Goal: Information Seeking & Learning: Learn about a topic

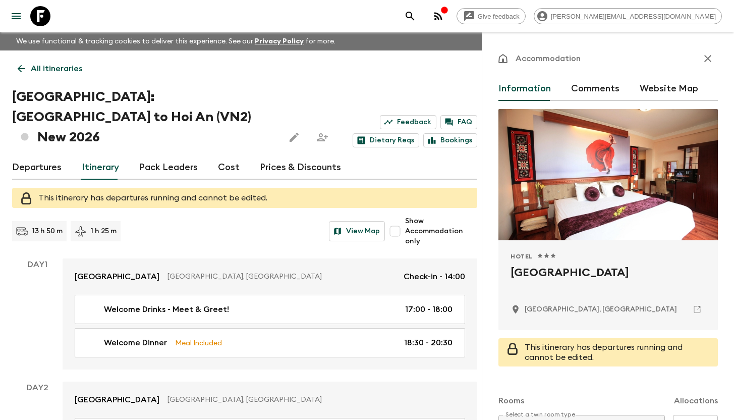
scroll to position [40, 0]
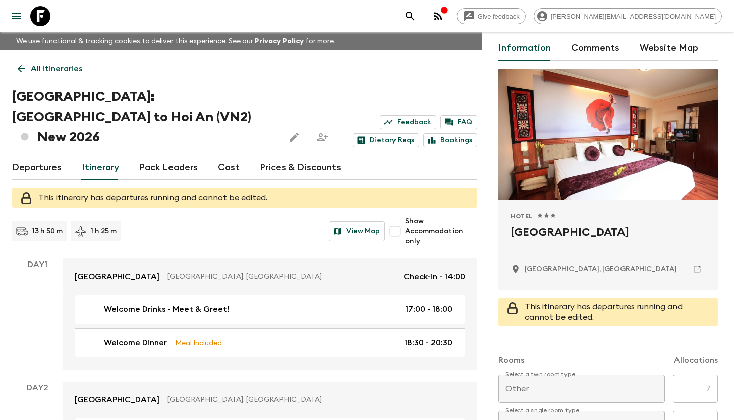
click at [61, 72] on p "All itineraries" at bounding box center [56, 69] width 51 height 12
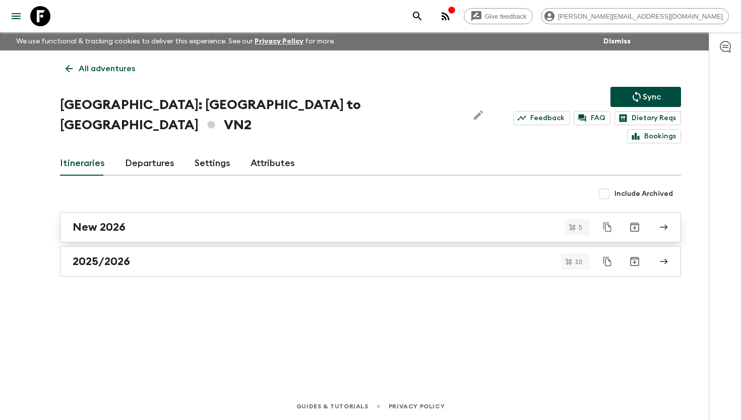
click at [169, 220] on div "New 2026" at bounding box center [361, 226] width 577 height 13
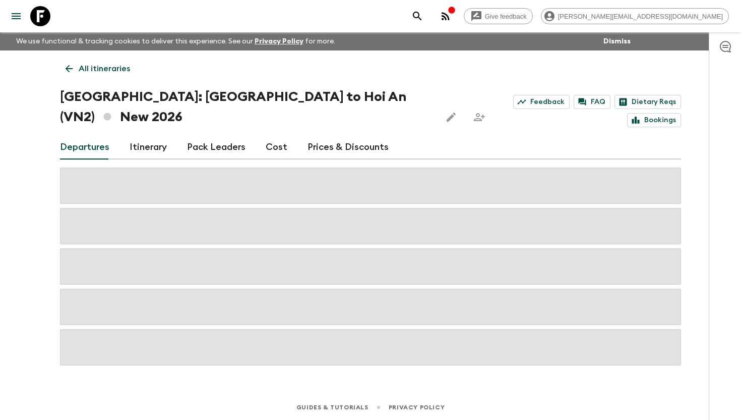
click at [258, 135] on div "Departures Itinerary Pack Leaders Cost Prices & Discounts" at bounding box center [370, 147] width 621 height 24
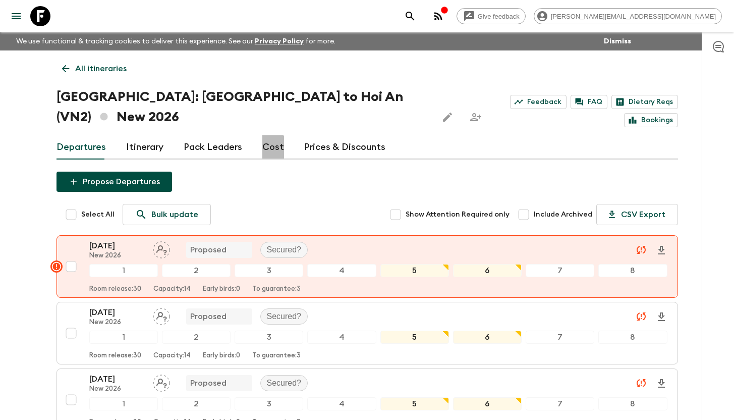
click at [264, 135] on link "Cost" at bounding box center [273, 147] width 22 height 24
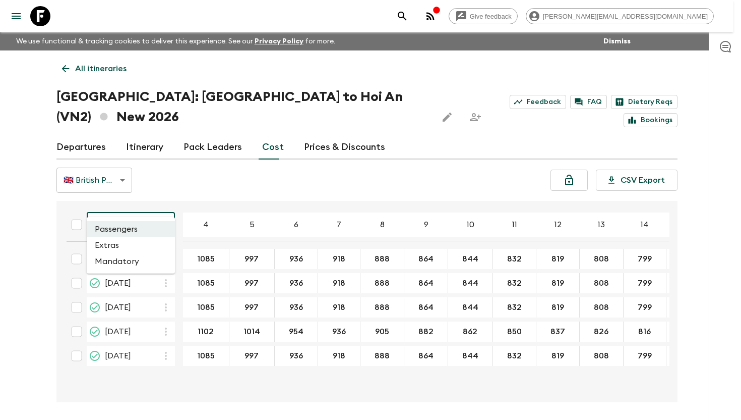
click at [167, 206] on body "Give feedback [PERSON_NAME][EMAIL_ADDRESS][DOMAIN_NAME] We use functional & tra…" at bounding box center [370, 228] width 741 height 457
click at [140, 247] on li "Extras" at bounding box center [131, 245] width 88 height 16
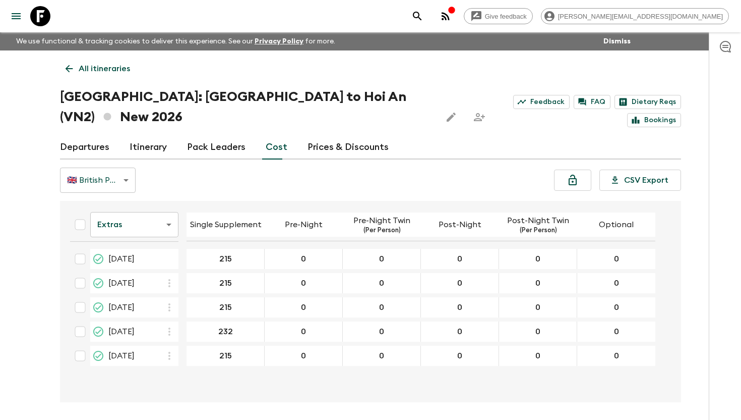
click at [149, 204] on body "Give feedback [PERSON_NAME][EMAIL_ADDRESS][DOMAIN_NAME] We use functional & tra…" at bounding box center [370, 228] width 741 height 457
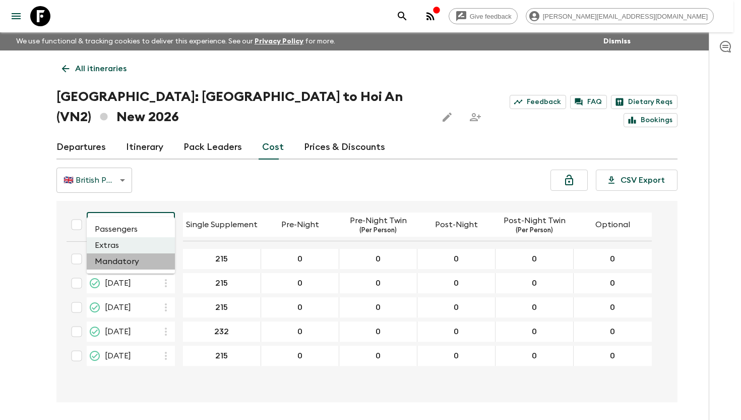
click at [145, 263] on li "Mandatory" at bounding box center [131, 261] width 88 height 16
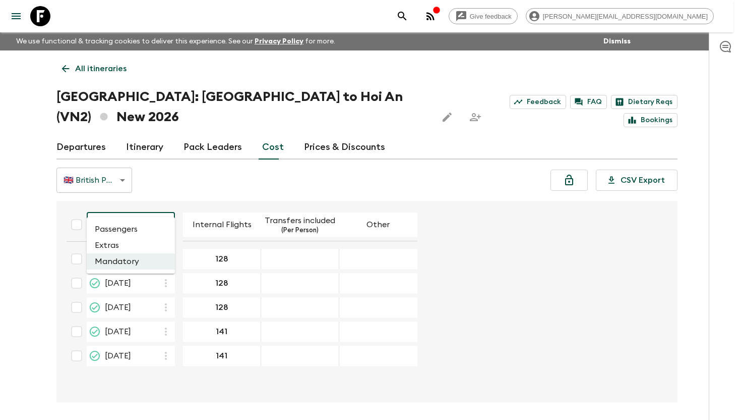
click at [150, 203] on body "Give feedback [PERSON_NAME][EMAIL_ADDRESS][DOMAIN_NAME] We use functional & tra…" at bounding box center [370, 228] width 741 height 457
click at [141, 224] on li "Passengers" at bounding box center [131, 229] width 88 height 16
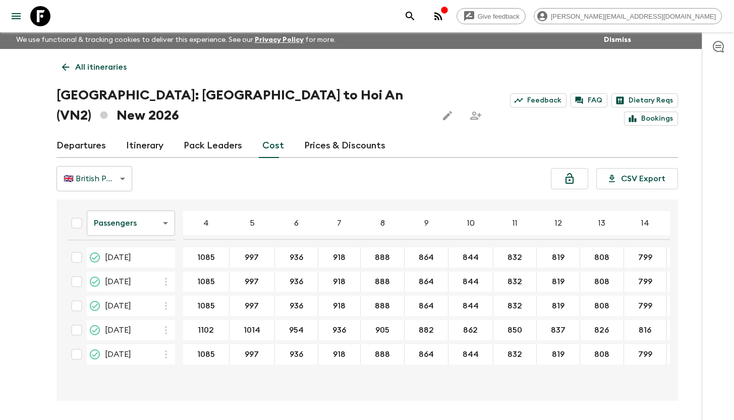
scroll to position [2, 0]
click at [45, 18] on icon at bounding box center [40, 16] width 20 height 20
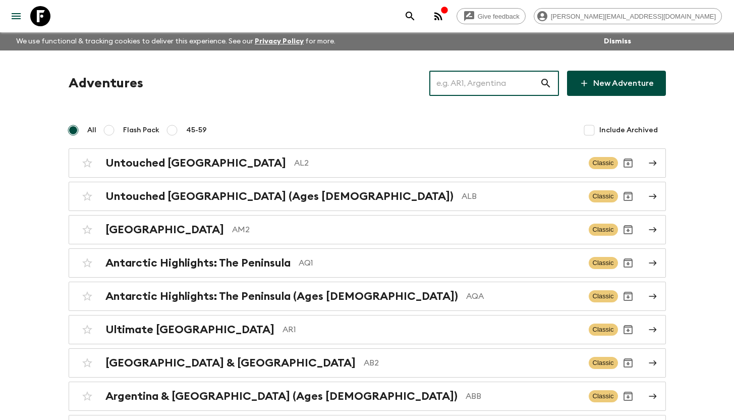
click at [473, 85] on input "text" at bounding box center [484, 83] width 110 height 28
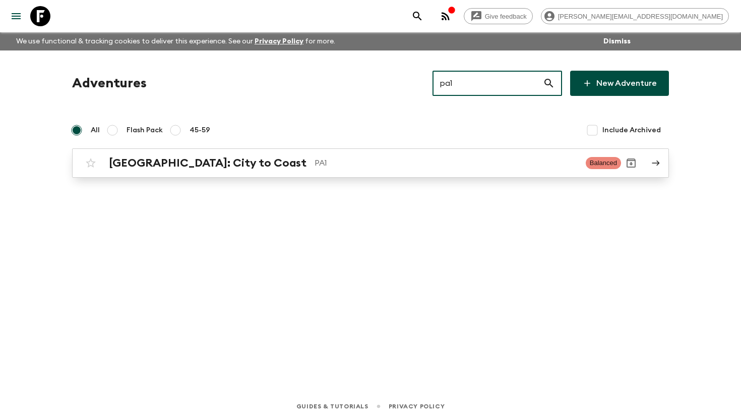
type input "pa1"
click at [310, 154] on div "[GEOGRAPHIC_DATA]: City to Coast PA1 Balanced" at bounding box center [351, 163] width 541 height 20
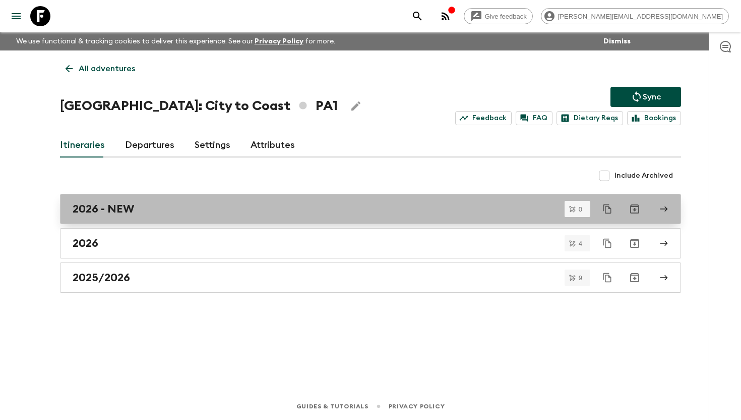
click at [151, 202] on link "2026 - NEW" at bounding box center [370, 209] width 621 height 30
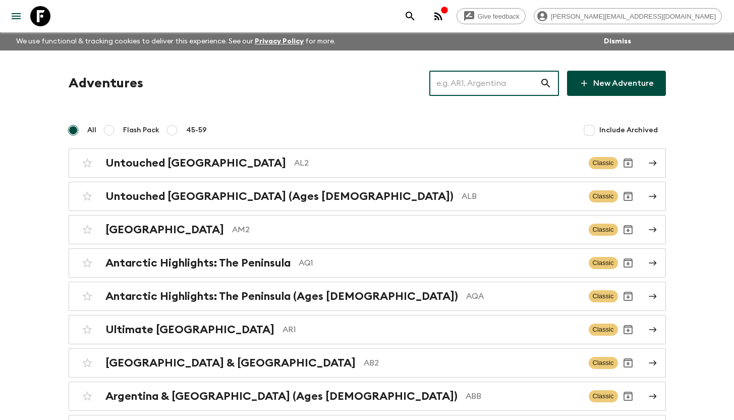
click at [464, 83] on input "text" at bounding box center [484, 83] width 110 height 28
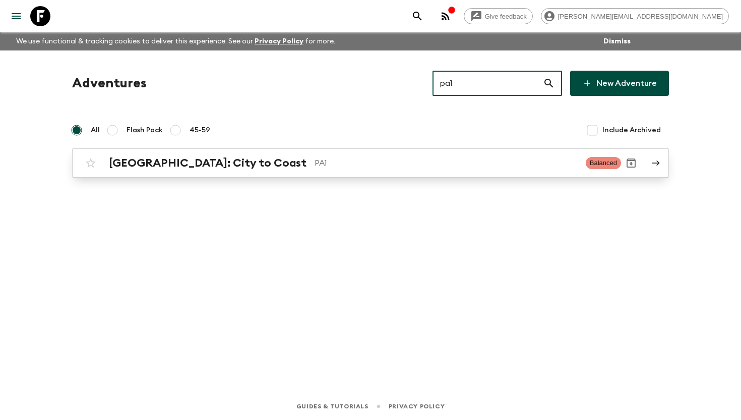
type input "pa1"
click at [315, 166] on p "PA1" at bounding box center [446, 163] width 263 height 12
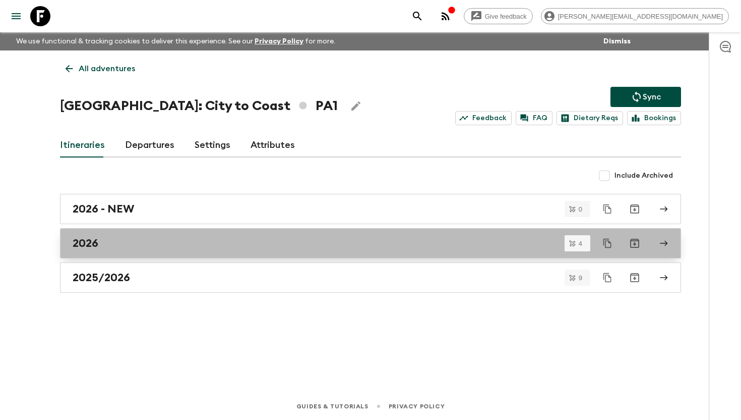
click at [173, 243] on div "2026" at bounding box center [361, 242] width 577 height 13
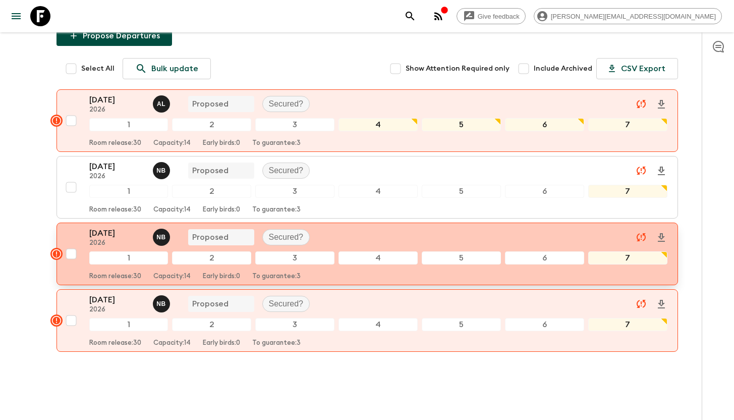
scroll to position [115, 0]
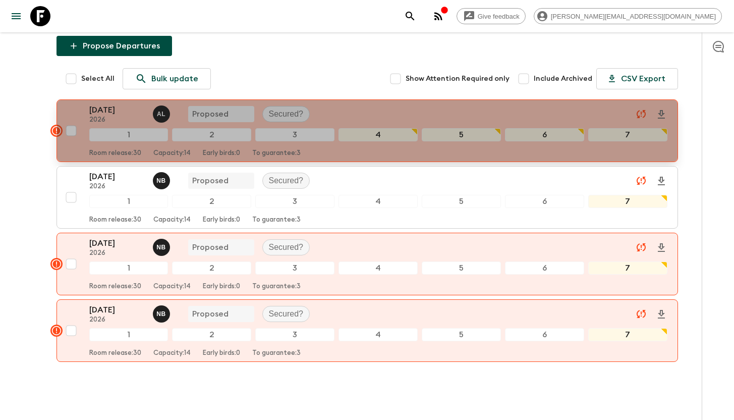
click at [97, 113] on p "[DATE]" at bounding box center [116, 110] width 55 height 12
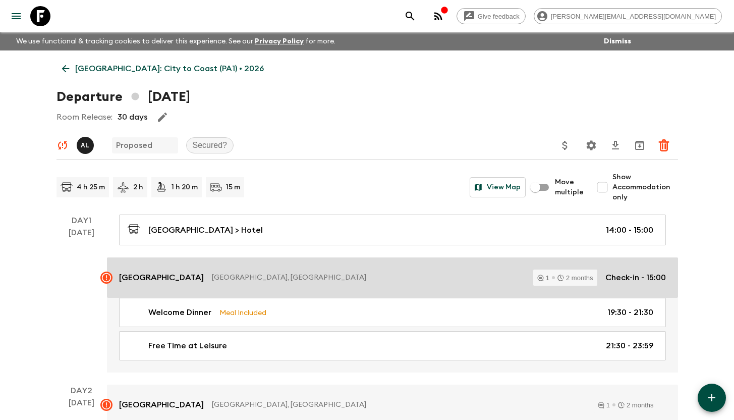
click at [236, 276] on p "[GEOGRAPHIC_DATA], [GEOGRAPHIC_DATA]" at bounding box center [368, 277] width 313 height 10
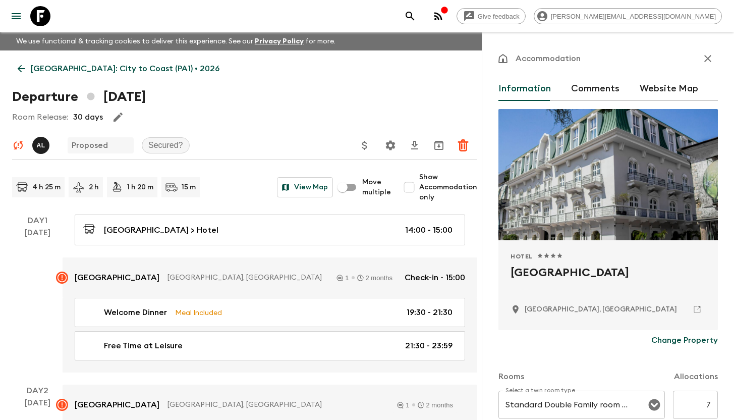
click at [581, 93] on button "Comments" at bounding box center [595, 89] width 48 height 24
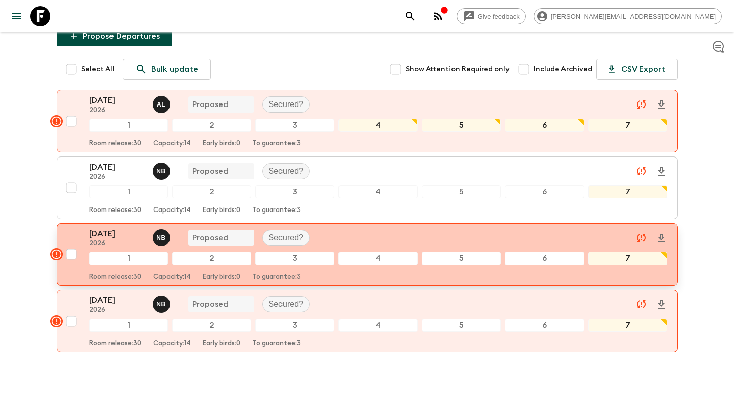
scroll to position [140, 0]
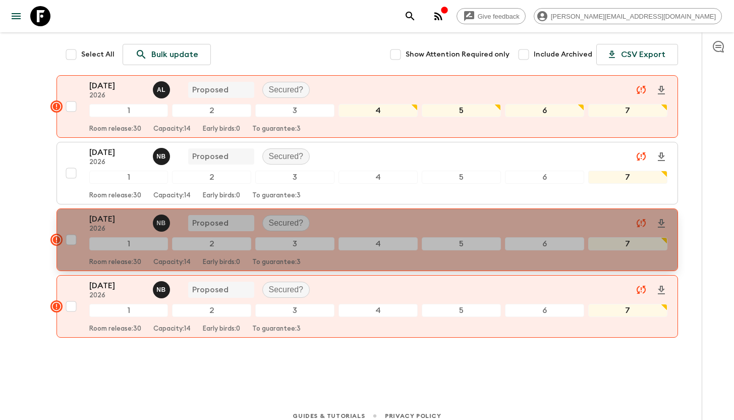
click at [128, 220] on p "[DATE]" at bounding box center [116, 219] width 55 height 12
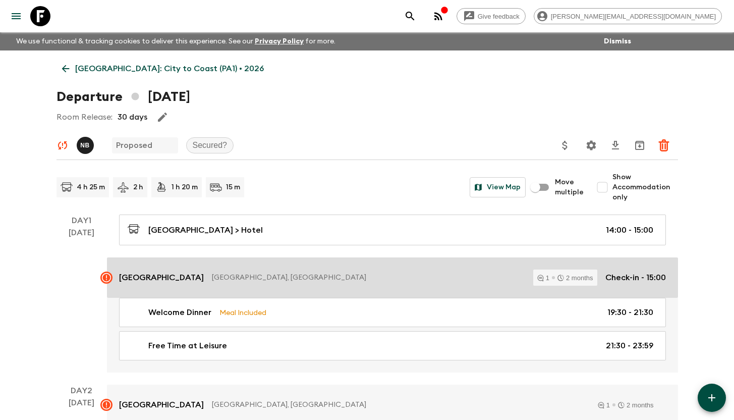
click at [199, 273] on p "[GEOGRAPHIC_DATA]" at bounding box center [161, 277] width 85 height 12
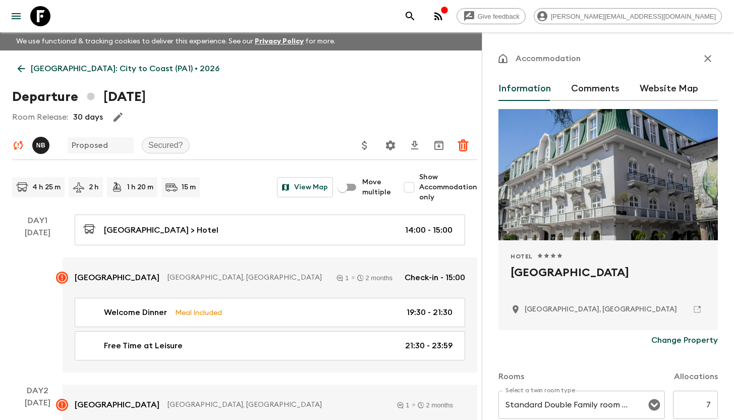
click at [604, 91] on button "Comments" at bounding box center [595, 89] width 48 height 24
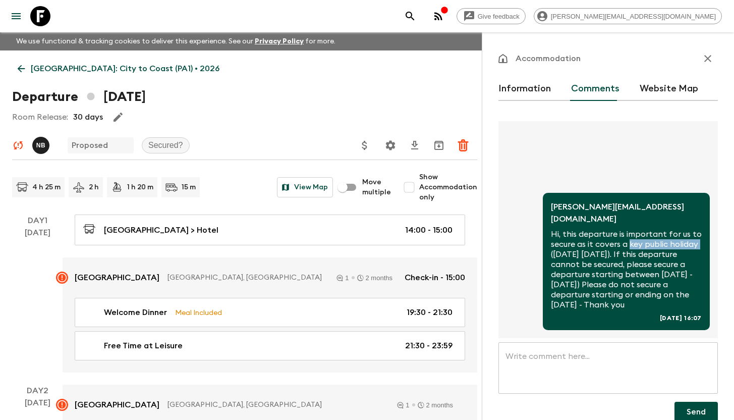
drag, startPoint x: 639, startPoint y: 234, endPoint x: 581, endPoint y: 246, distance: 59.5
click at [581, 246] on p "Hi, this departure is important for us to secure as it covers a key public holi…" at bounding box center [626, 269] width 151 height 81
copy p "key public holiday"
click at [83, 69] on p "[GEOGRAPHIC_DATA]: City to Coast (PA1) • 2026" at bounding box center [125, 69] width 189 height 12
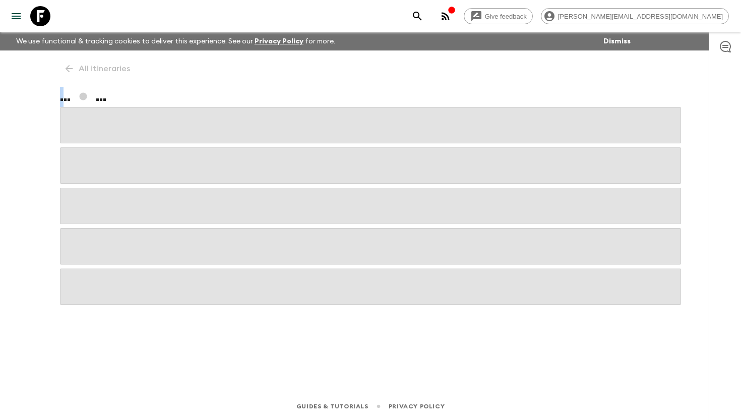
click at [83, 69] on div "All itineraries ... ..." at bounding box center [370, 207] width 645 height 314
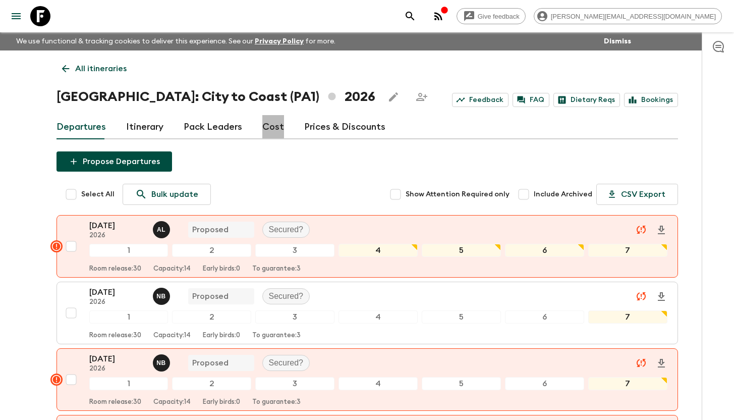
click at [268, 121] on link "Cost" at bounding box center [273, 127] width 22 height 24
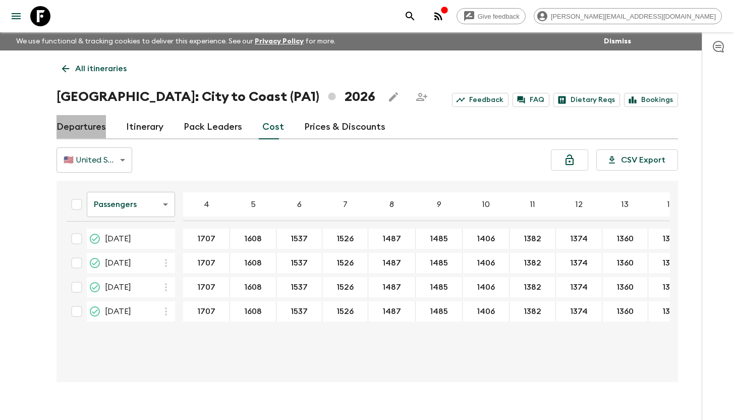
click at [95, 127] on link "Departures" at bounding box center [80, 127] width 49 height 24
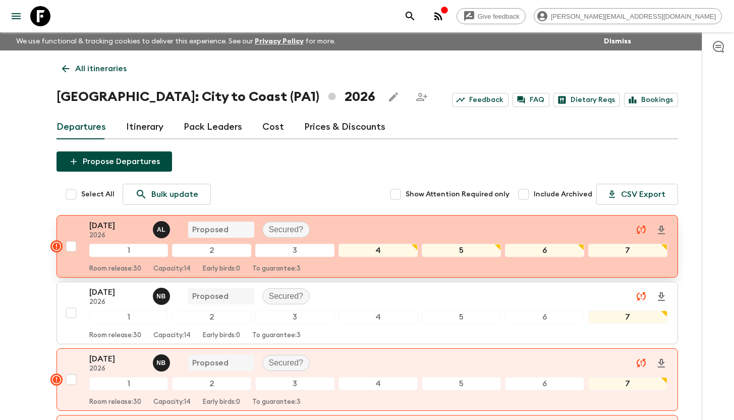
click at [132, 226] on p "[DATE]" at bounding box center [116, 225] width 55 height 12
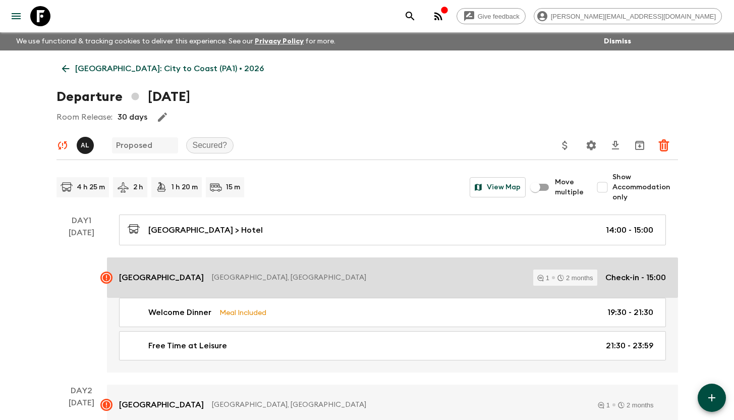
click at [245, 273] on p "[GEOGRAPHIC_DATA], [GEOGRAPHIC_DATA]" at bounding box center [368, 277] width 313 height 10
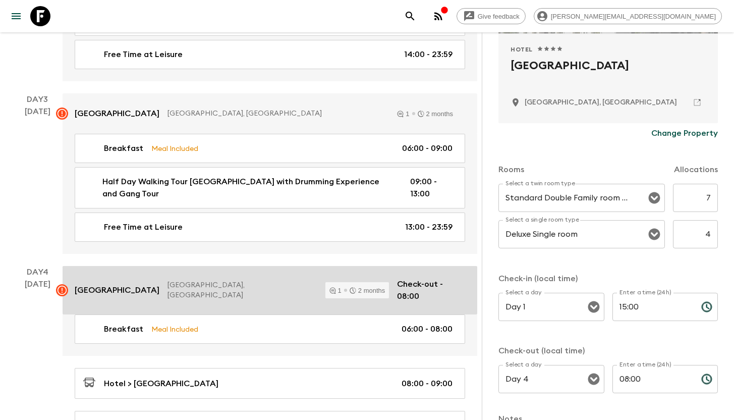
scroll to position [522, 0]
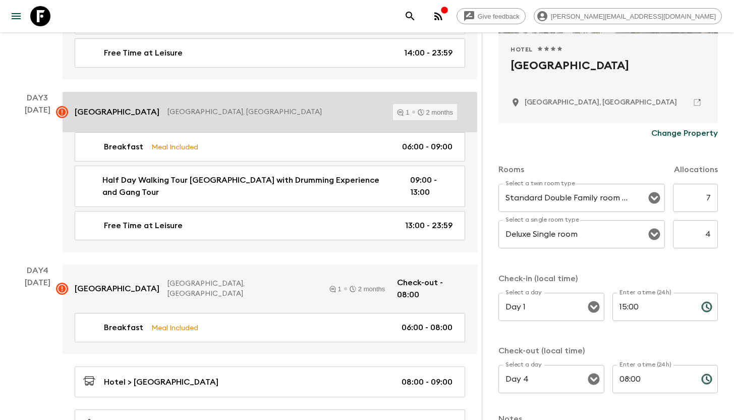
click at [229, 113] on p "[GEOGRAPHIC_DATA], [GEOGRAPHIC_DATA]" at bounding box center [275, 112] width 217 height 10
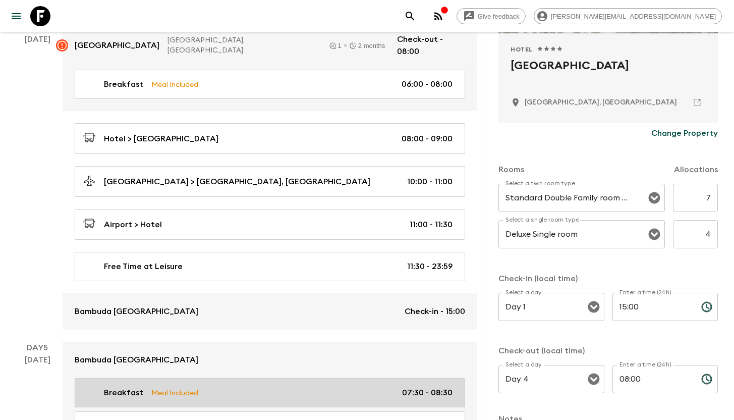
scroll to position [819, 0]
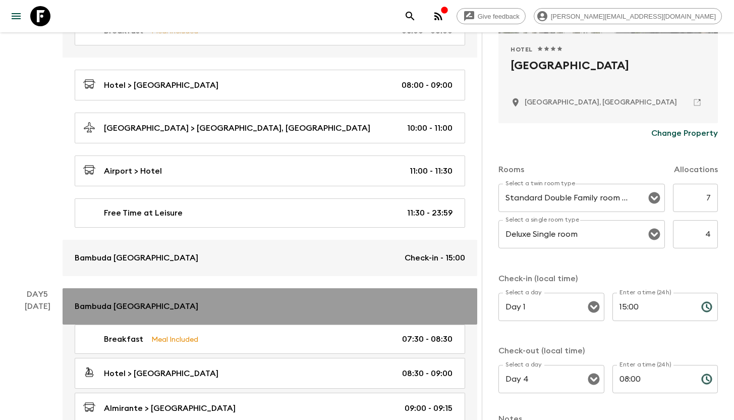
click at [172, 300] on div "Bambuda [GEOGRAPHIC_DATA]" at bounding box center [270, 306] width 390 height 12
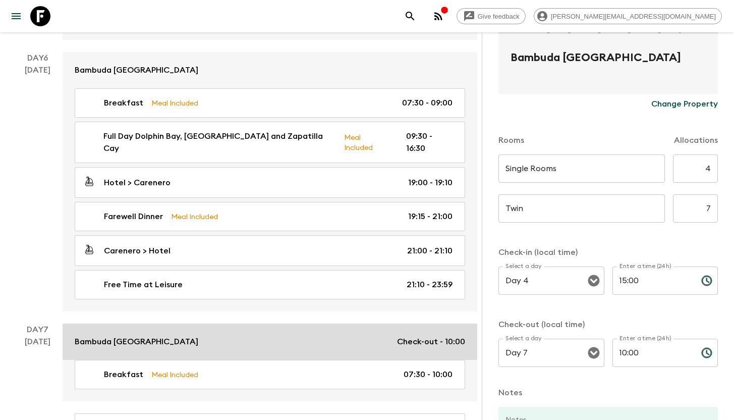
scroll to position [1454, 0]
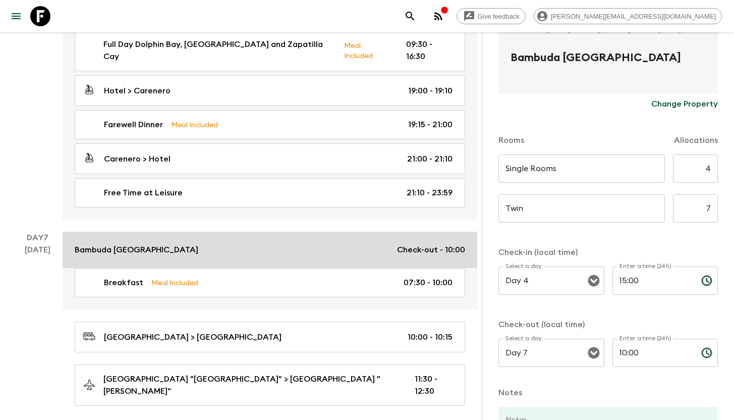
click at [170, 244] on div "Bambuda [GEOGRAPHIC_DATA] Check-out - 10:00" at bounding box center [270, 250] width 390 height 12
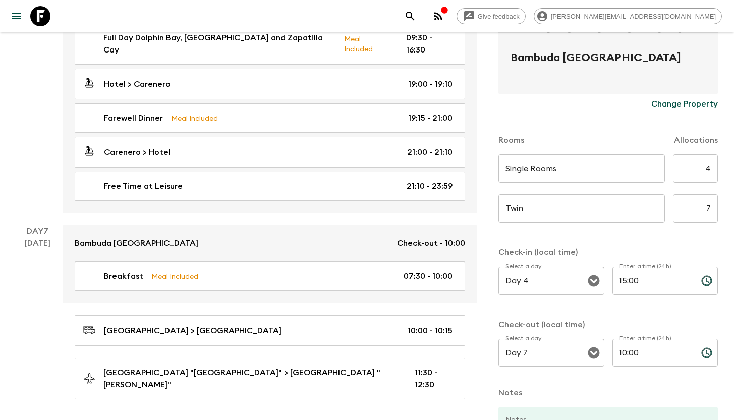
scroll to position [1472, 0]
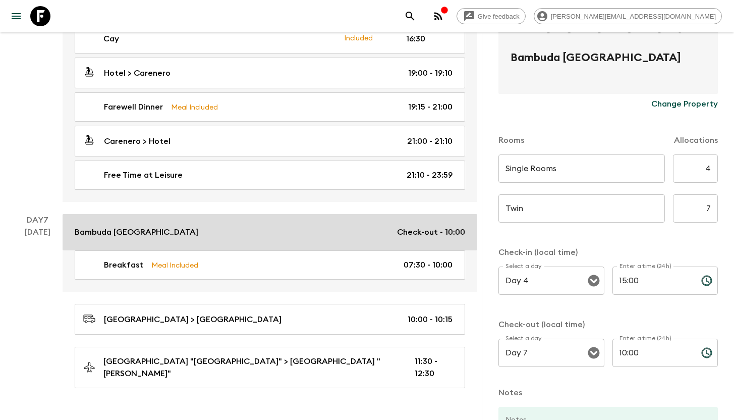
click at [167, 219] on link "Bambuda [GEOGRAPHIC_DATA] Check-out - 10:00" at bounding box center [270, 232] width 414 height 36
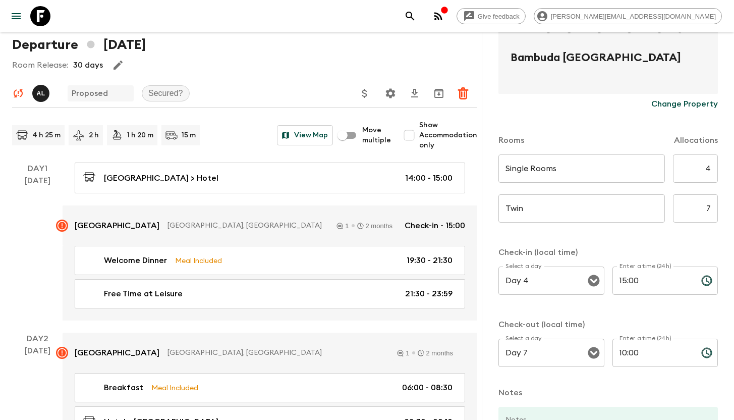
scroll to position [0, 0]
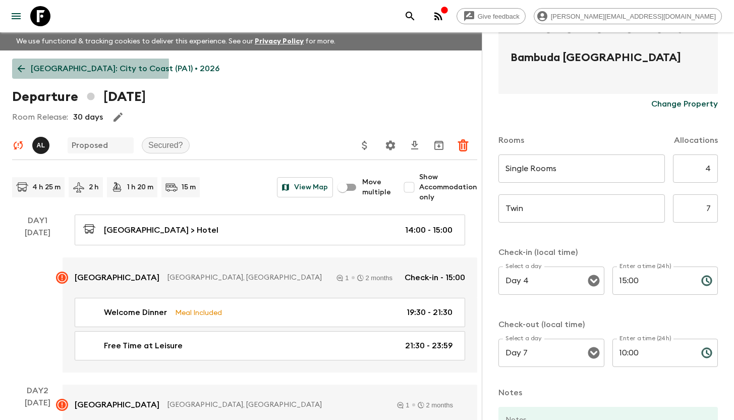
click at [48, 66] on p "[GEOGRAPHIC_DATA]: City to Coast (PA1) • 2026" at bounding box center [125, 69] width 189 height 12
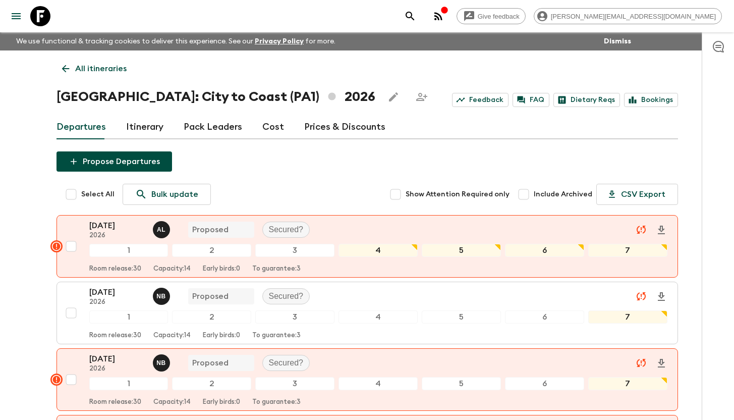
click at [272, 128] on link "Cost" at bounding box center [273, 127] width 22 height 24
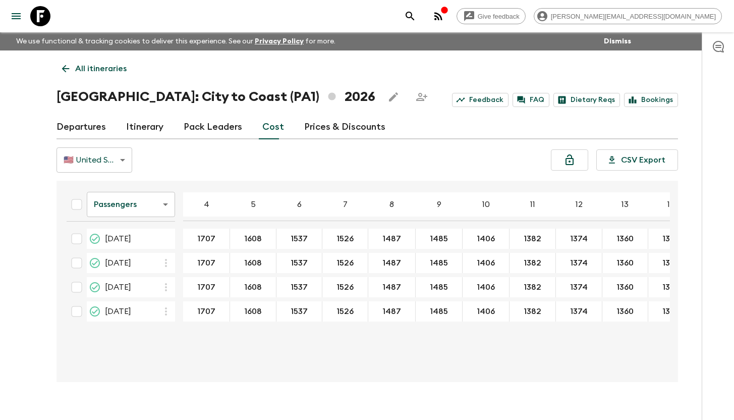
click at [99, 127] on link "Departures" at bounding box center [80, 127] width 49 height 24
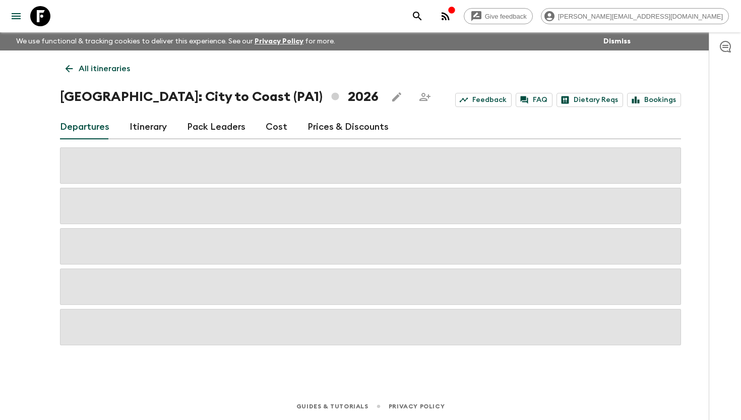
click at [111, 73] on p "All itineraries" at bounding box center [104, 69] width 51 height 12
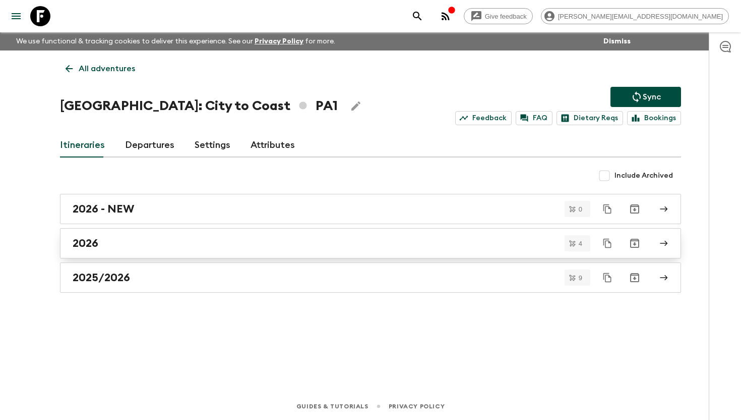
click at [138, 240] on div "2026" at bounding box center [361, 242] width 577 height 13
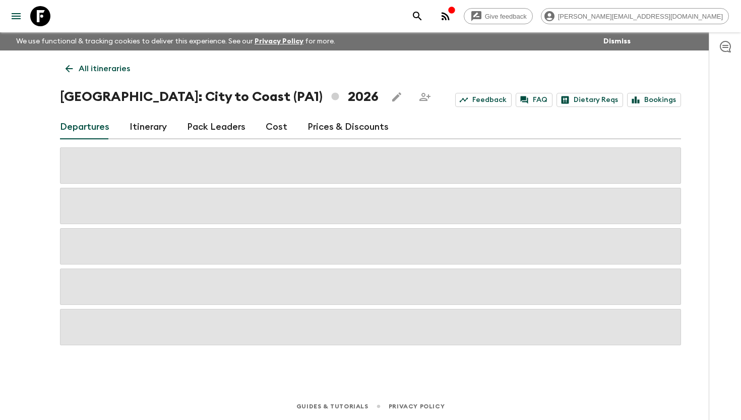
click at [274, 129] on link "Cost" at bounding box center [277, 127] width 22 height 24
